Goal: Information Seeking & Learning: Learn about a topic

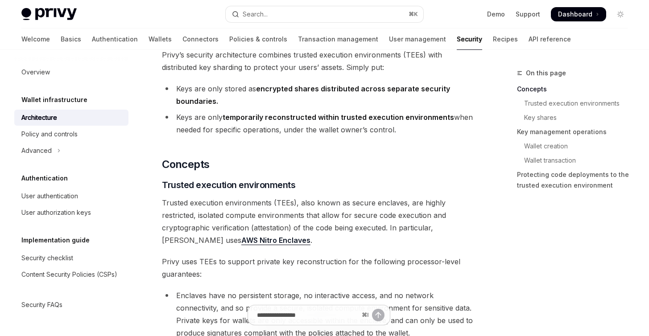
click at [371, 211] on span "Trusted execution environments (TEEs), also known as secure enclaves, are highl…" at bounding box center [319, 222] width 314 height 50
click at [388, 109] on ul "Keys are only stored as encrypted shares distributed across separate security b…" at bounding box center [319, 110] width 314 height 54
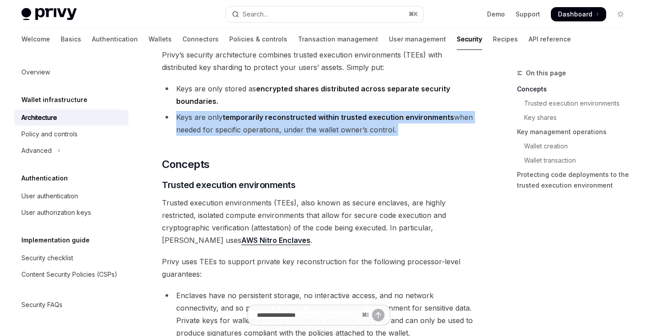
click at [388, 109] on ul "Keys are only stored as encrypted shares distributed across separate security b…" at bounding box center [319, 110] width 314 height 54
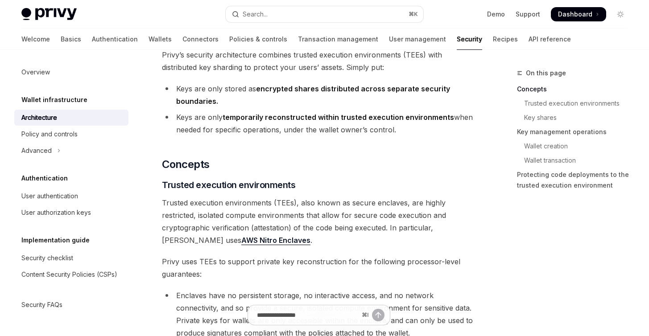
click at [415, 95] on li "Keys are only stored as encrypted shares distributed across separate security b…" at bounding box center [319, 95] width 314 height 25
click at [415, 94] on li "Keys are only stored as encrypted shares distributed across separate security b…" at bounding box center [319, 95] width 314 height 25
click at [415, 92] on strong "encrypted shares distributed across separate security boundaries." at bounding box center [313, 94] width 274 height 21
click at [428, 126] on li "Keys are only temporarily reconstructed within trusted execution environments w…" at bounding box center [319, 123] width 314 height 25
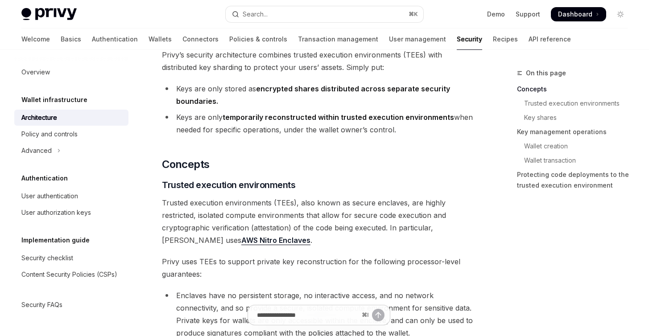
click at [428, 126] on li "Keys are only temporarily reconstructed within trusted execution environments w…" at bounding box center [319, 123] width 314 height 25
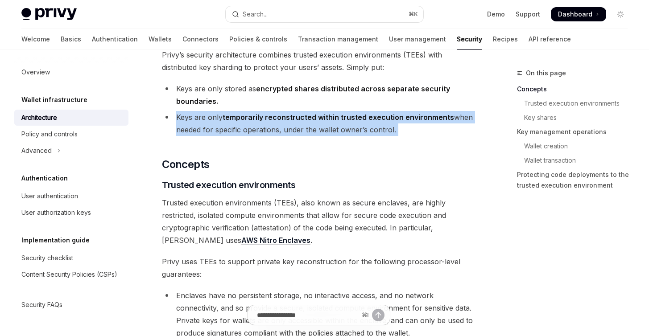
click at [428, 126] on li "Keys are only temporarily reconstructed within trusted execution environments w…" at bounding box center [319, 123] width 314 height 25
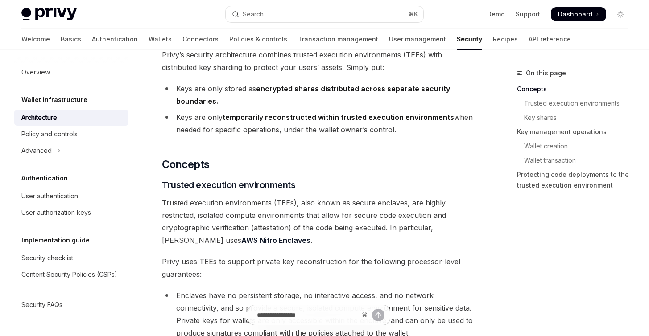
click at [438, 206] on span "Trusted execution environments (TEEs), also known as secure enclaves, are highl…" at bounding box center [319, 222] width 314 height 50
